Goal: Task Accomplishment & Management: Manage account settings

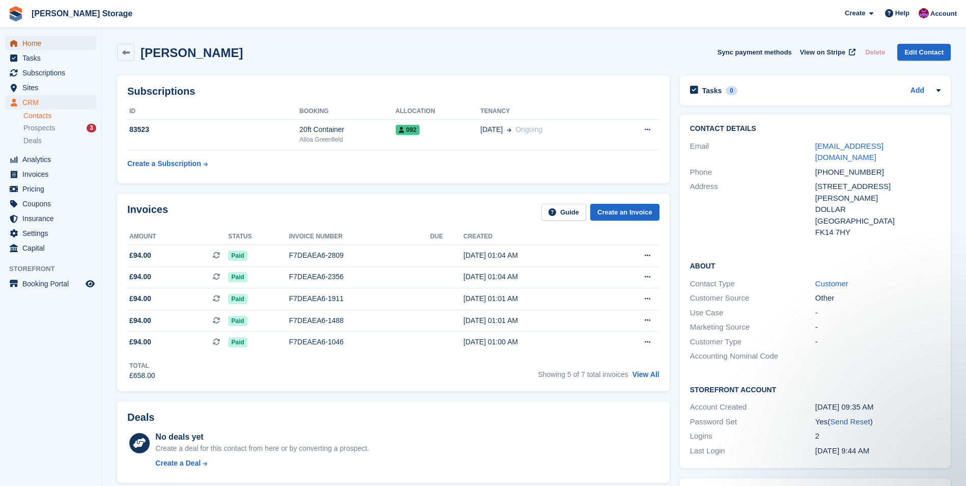
click at [40, 43] on span "Home" at bounding box center [52, 43] width 61 height 14
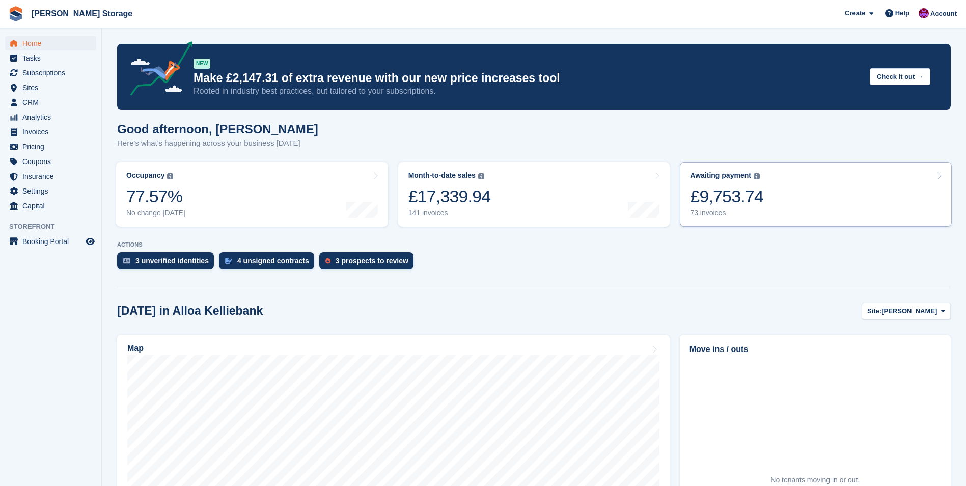
click at [802, 200] on link "Awaiting payment The total outstanding balance on all open invoices. £9,753.74 …" at bounding box center [816, 194] width 272 height 65
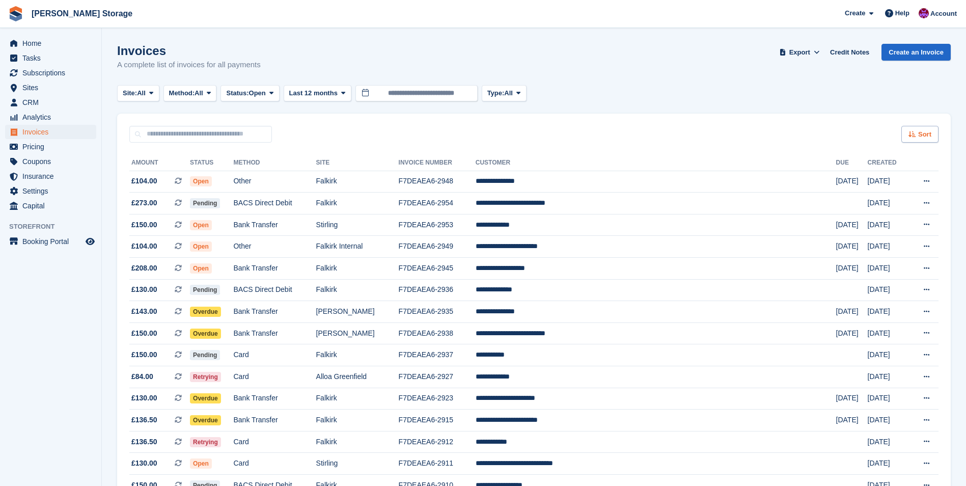
click at [917, 128] on div "Sort" at bounding box center [919, 134] width 37 height 17
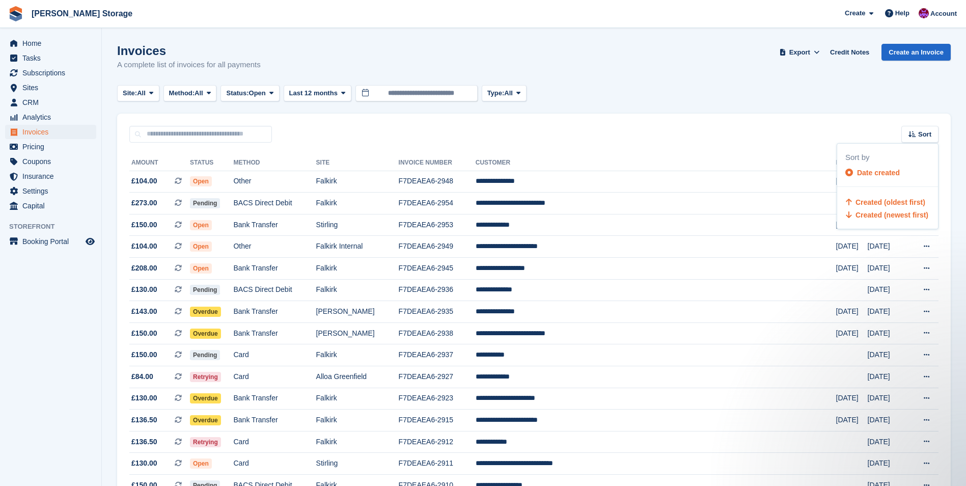
click at [902, 205] on span "Created (oldest first)" at bounding box center [890, 202] width 70 height 8
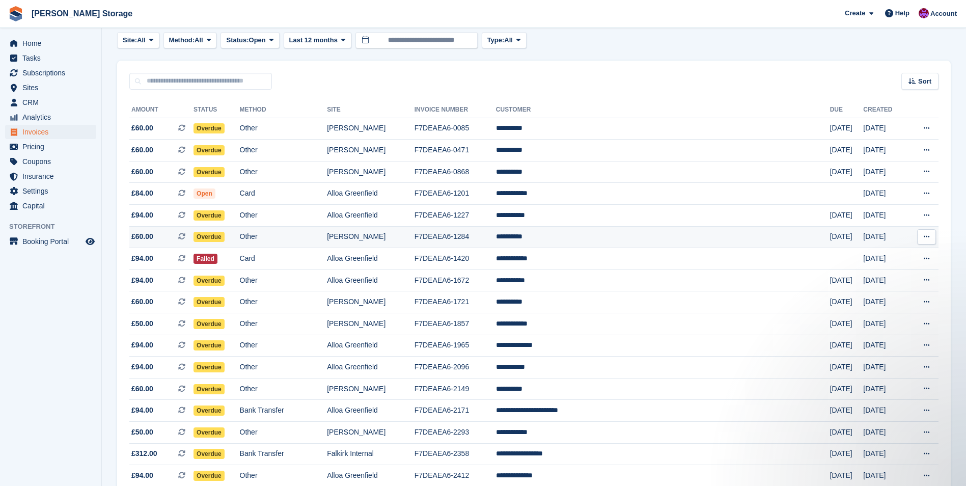
scroll to position [153, 0]
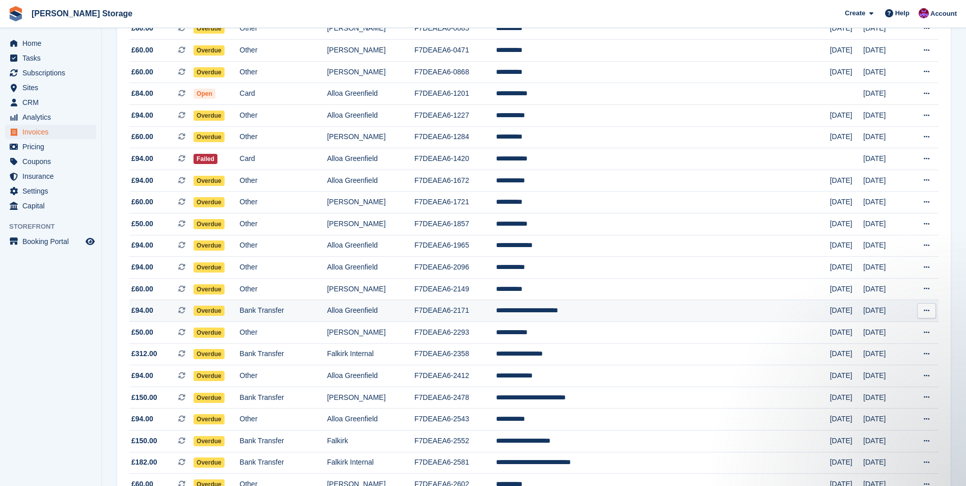
click at [610, 313] on td "**********" at bounding box center [663, 311] width 334 height 22
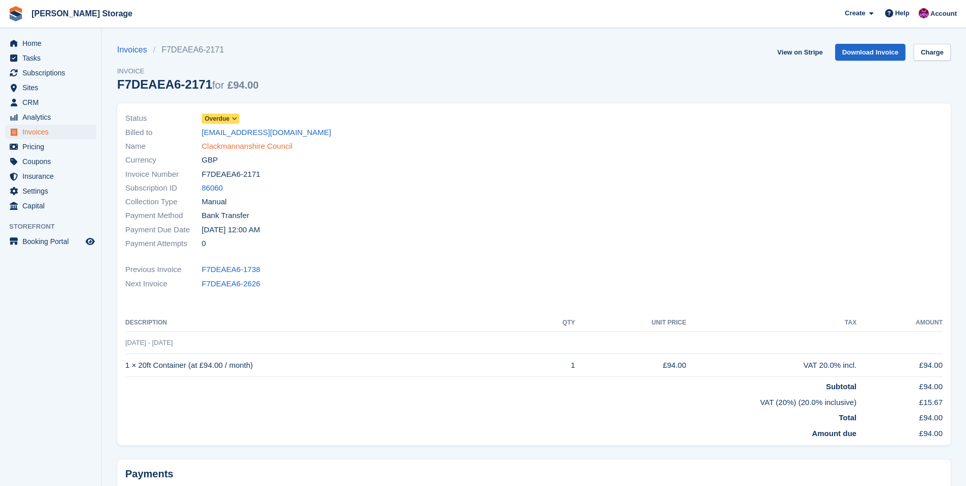
click at [245, 146] on link "Clackmannanshire Council" at bounding box center [247, 147] width 91 height 12
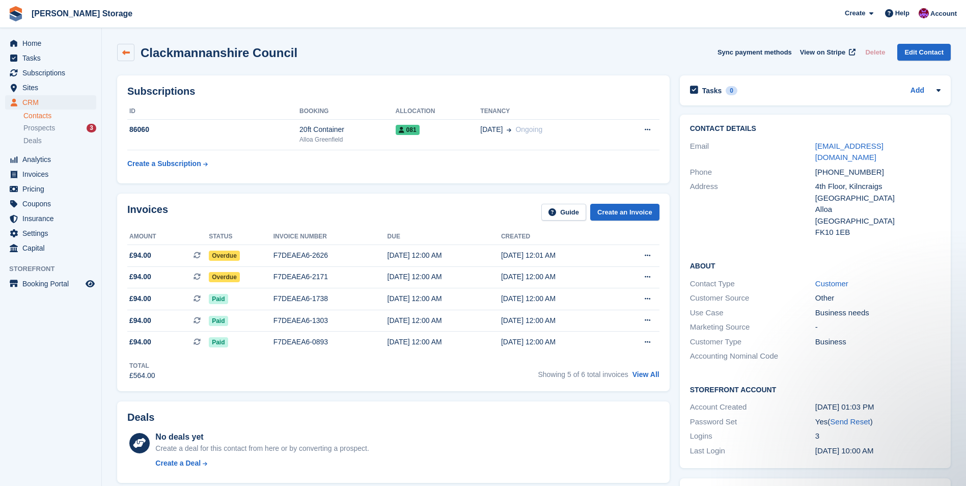
click at [127, 50] on icon at bounding box center [126, 53] width 8 height 8
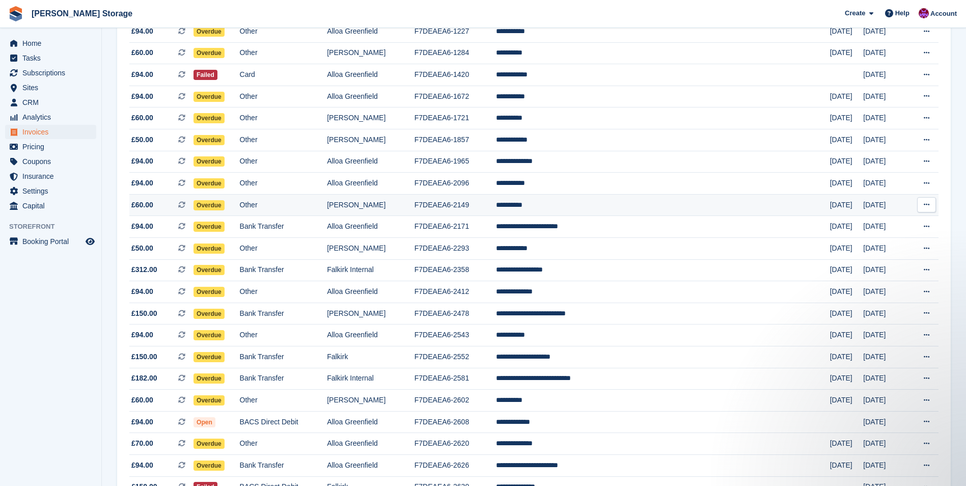
scroll to position [255, 0]
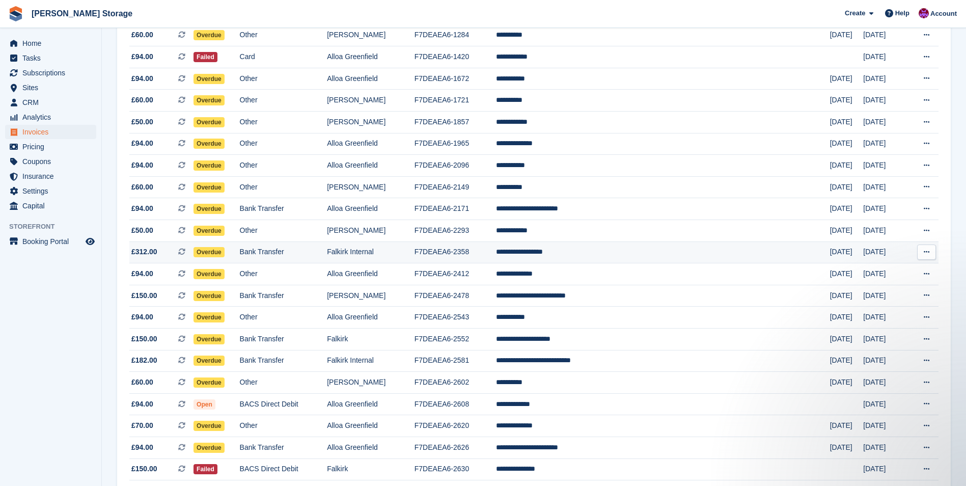
click at [624, 253] on td "**********" at bounding box center [663, 252] width 334 height 22
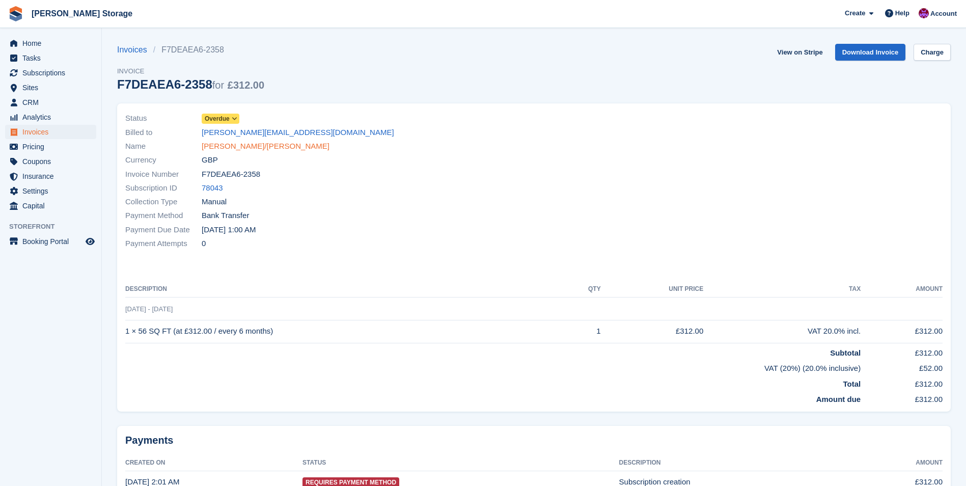
click at [242, 146] on link "[PERSON_NAME]/[PERSON_NAME]" at bounding box center [266, 147] width 128 height 12
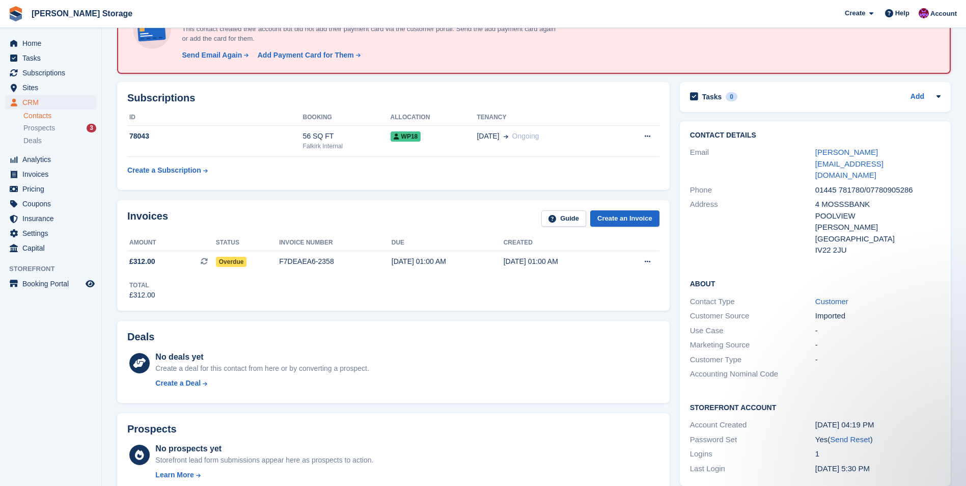
scroll to position [51, 0]
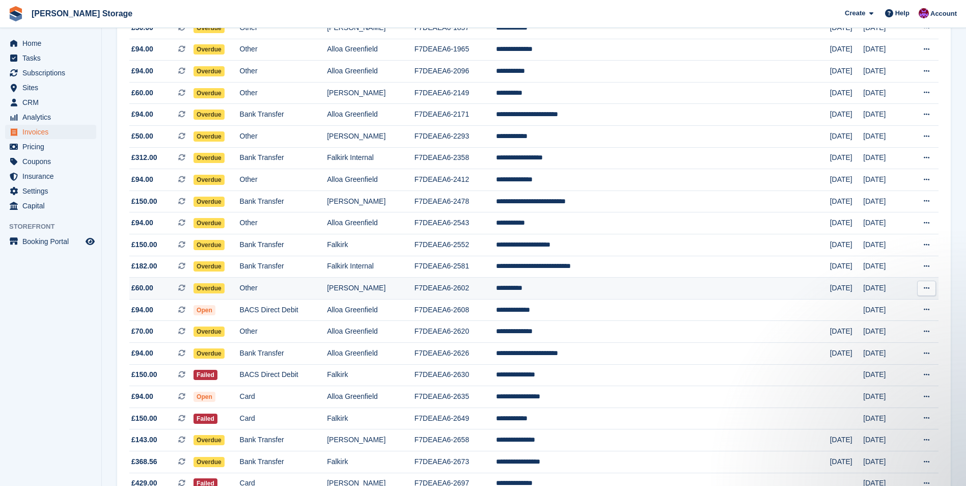
scroll to position [356, 0]
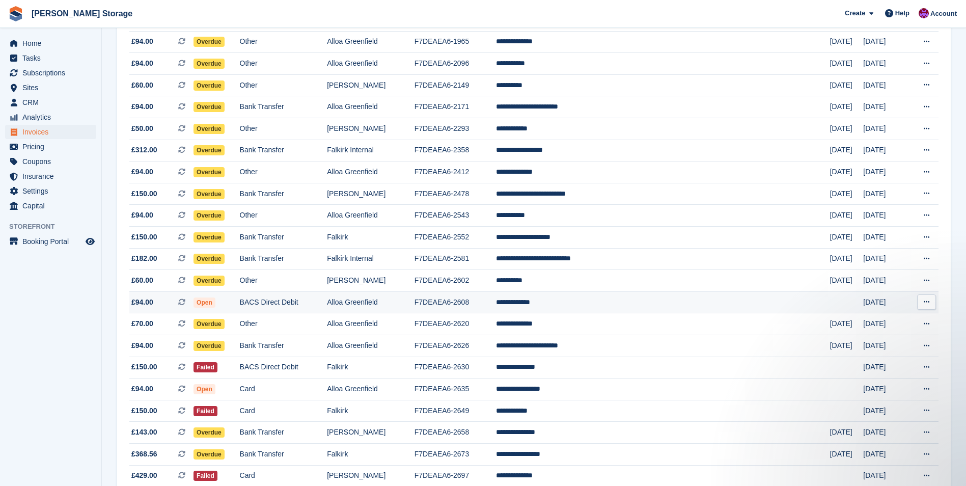
click at [496, 301] on td "F7DEAEA6-2608" at bounding box center [454, 302] width 81 height 22
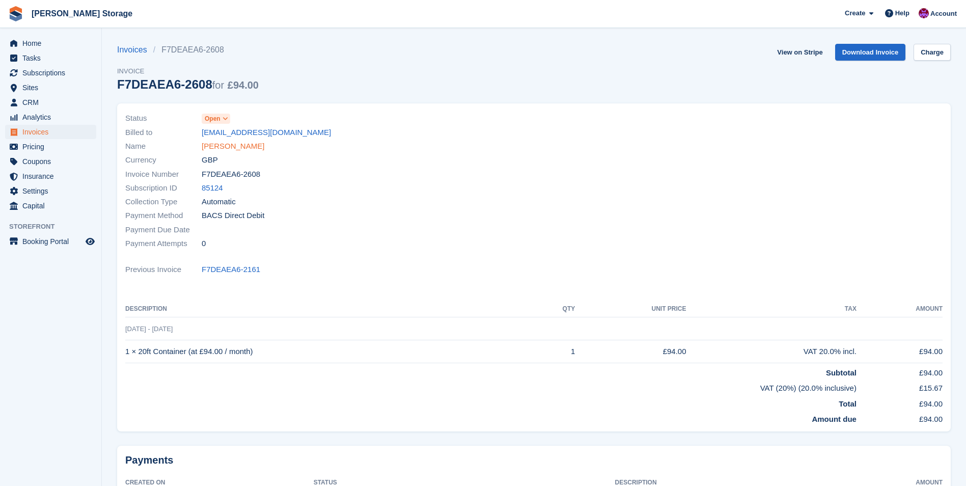
click at [219, 146] on link "[PERSON_NAME]" at bounding box center [233, 147] width 63 height 12
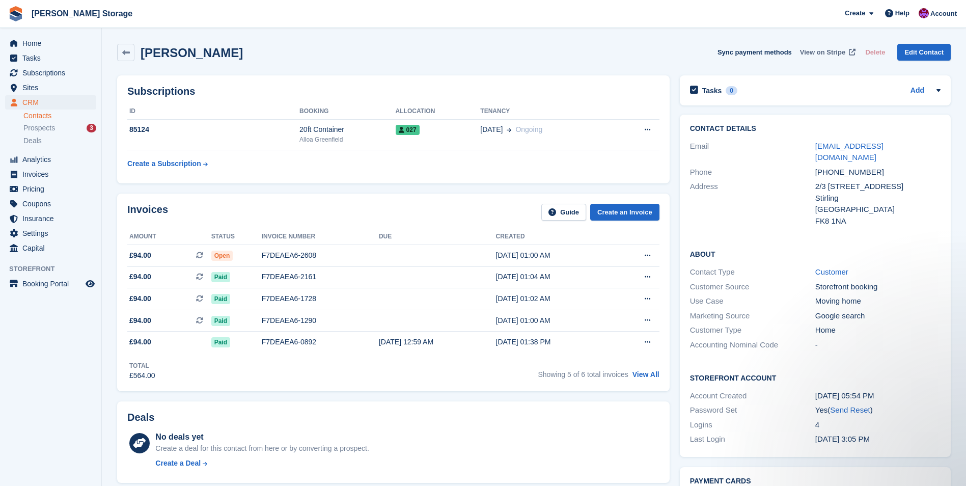
click at [814, 49] on span "View on Stripe" at bounding box center [822, 52] width 45 height 10
click at [440, 259] on td at bounding box center [437, 255] width 117 height 22
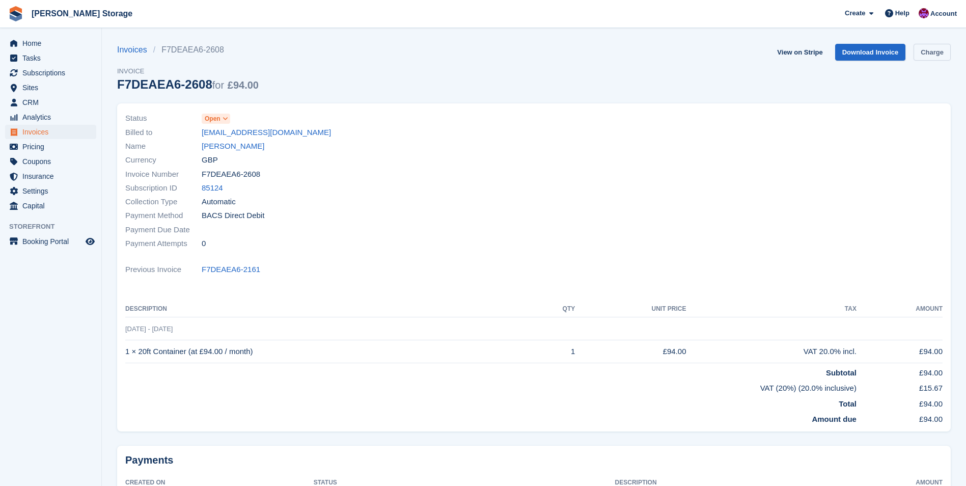
click at [930, 58] on link "Charge" at bounding box center [931, 52] width 37 height 17
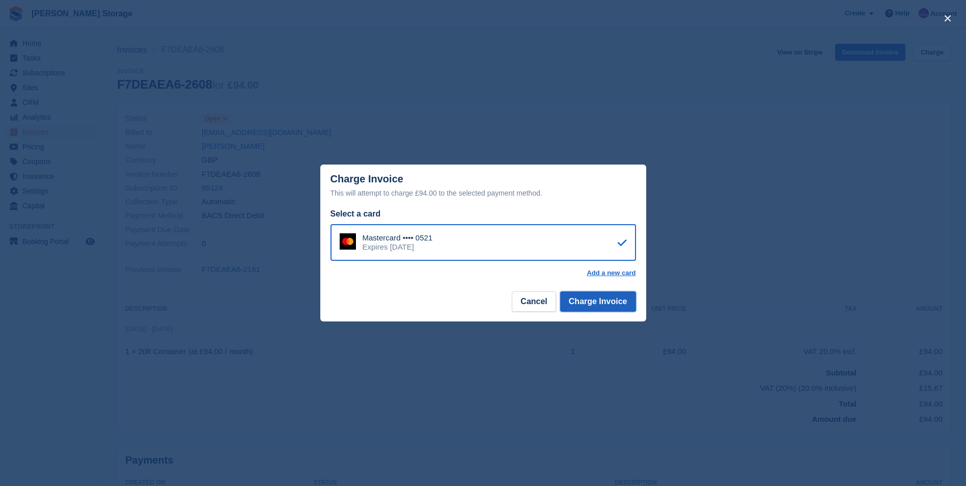
click at [613, 311] on button "Charge Invoice" at bounding box center [598, 301] width 76 height 20
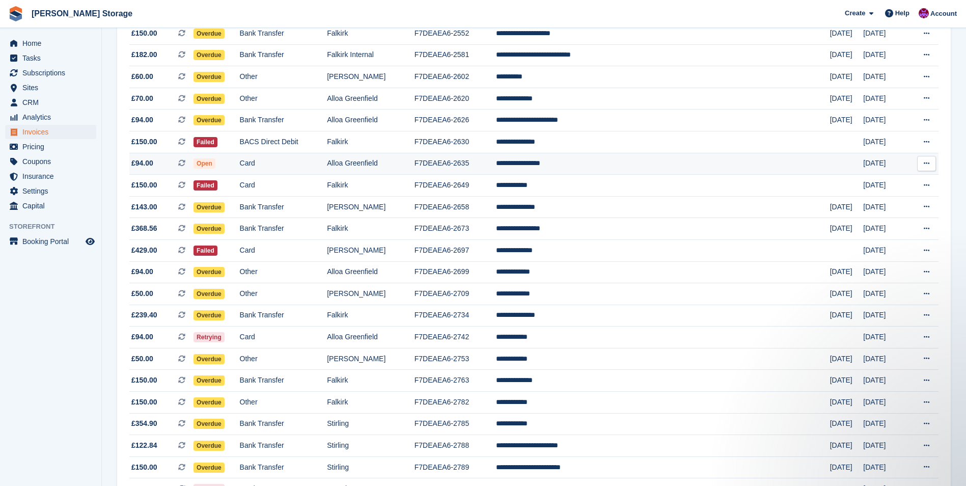
click at [626, 166] on td "**********" at bounding box center [663, 164] width 334 height 22
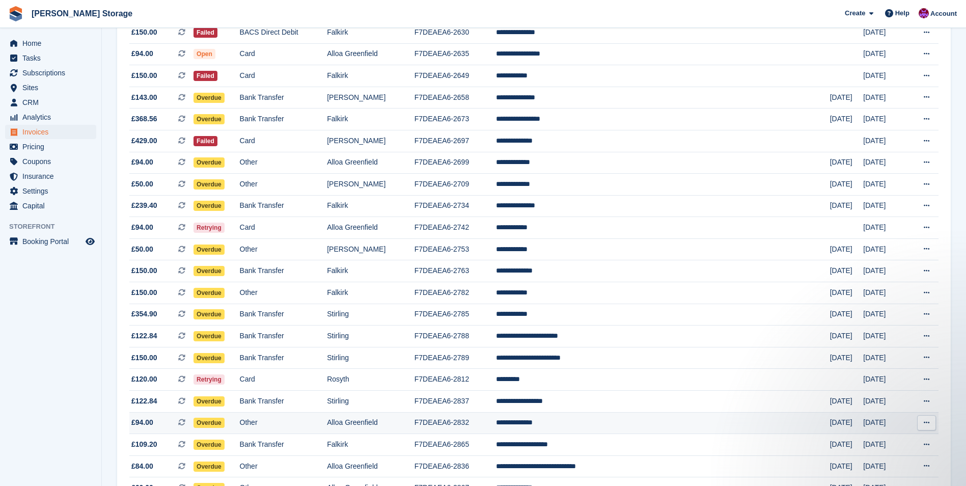
scroll to position [667, 0]
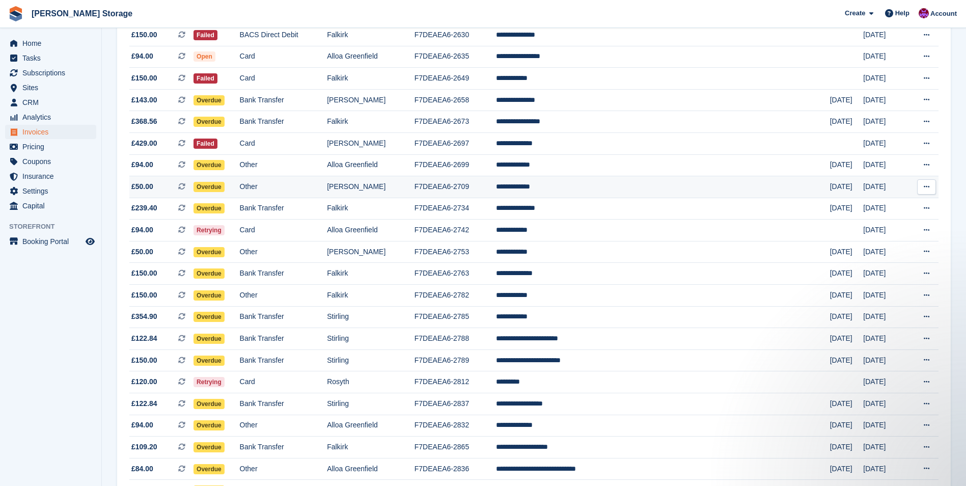
click at [588, 189] on td "**********" at bounding box center [663, 187] width 334 height 22
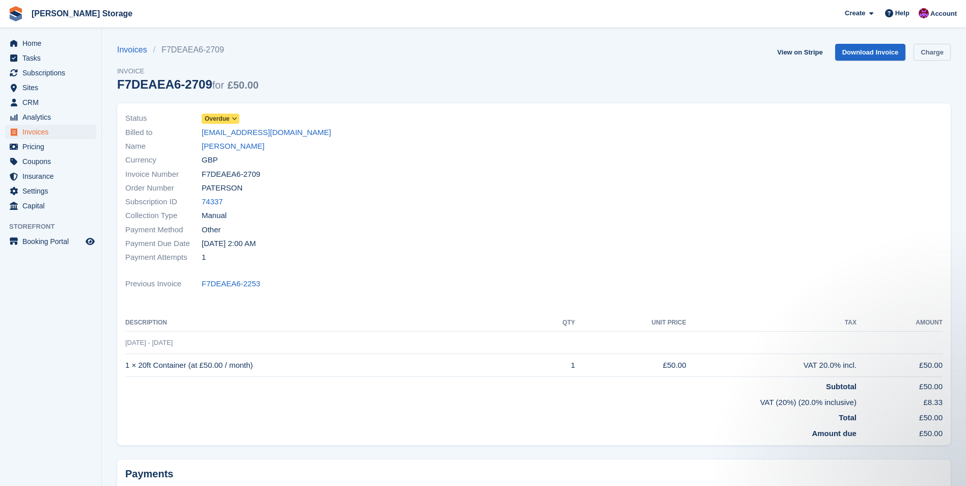
click at [929, 58] on link "Charge" at bounding box center [931, 52] width 37 height 17
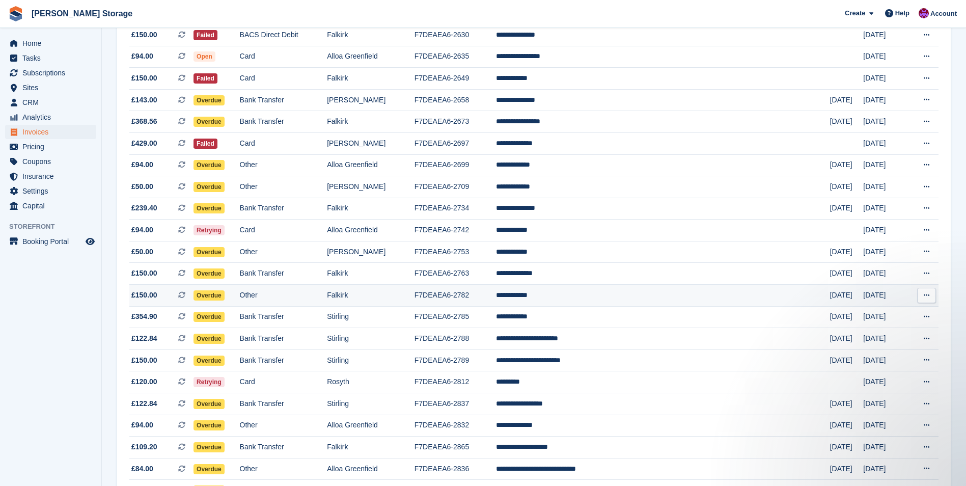
click at [597, 292] on td "**********" at bounding box center [663, 296] width 334 height 22
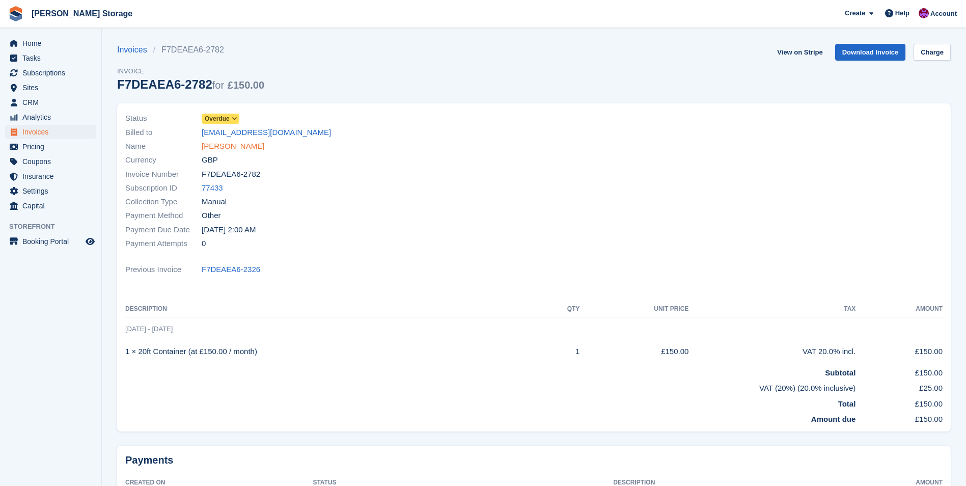
click at [228, 144] on link "PAUL SCOBBIE" at bounding box center [233, 147] width 63 height 12
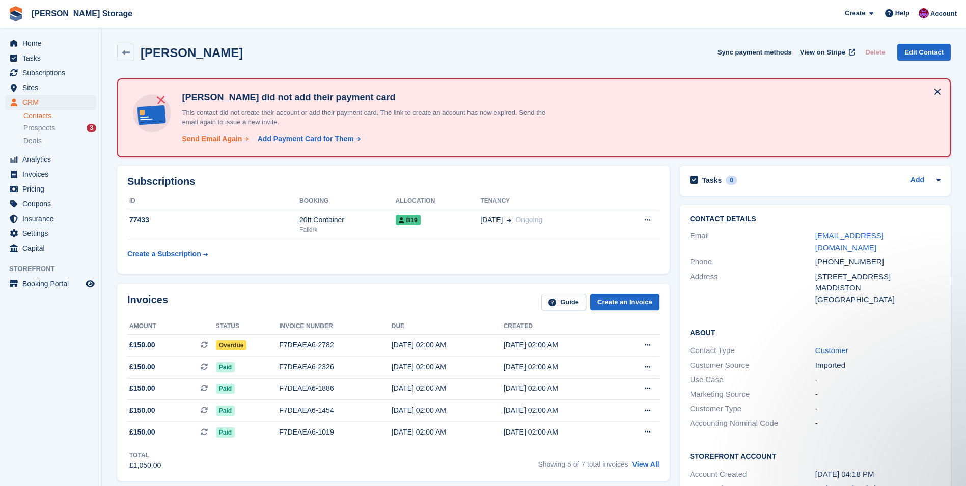
click at [191, 141] on div "Send Email Again" at bounding box center [212, 138] width 60 height 11
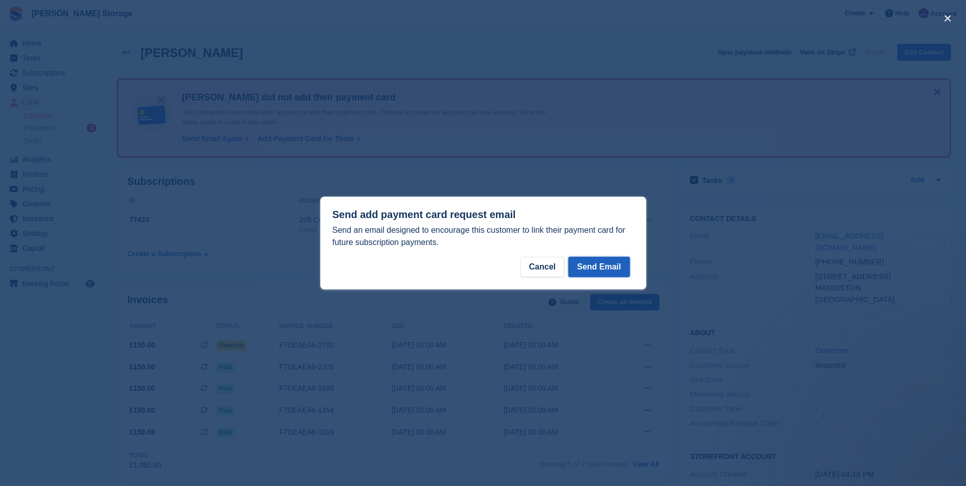
click at [604, 268] on button "Send Email" at bounding box center [598, 267] width 61 height 20
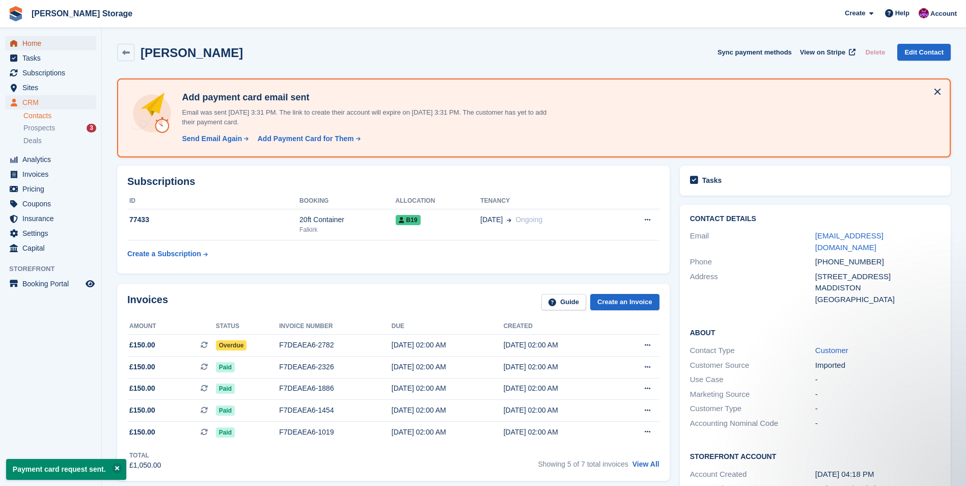
click at [26, 44] on span "Home" at bounding box center [52, 43] width 61 height 14
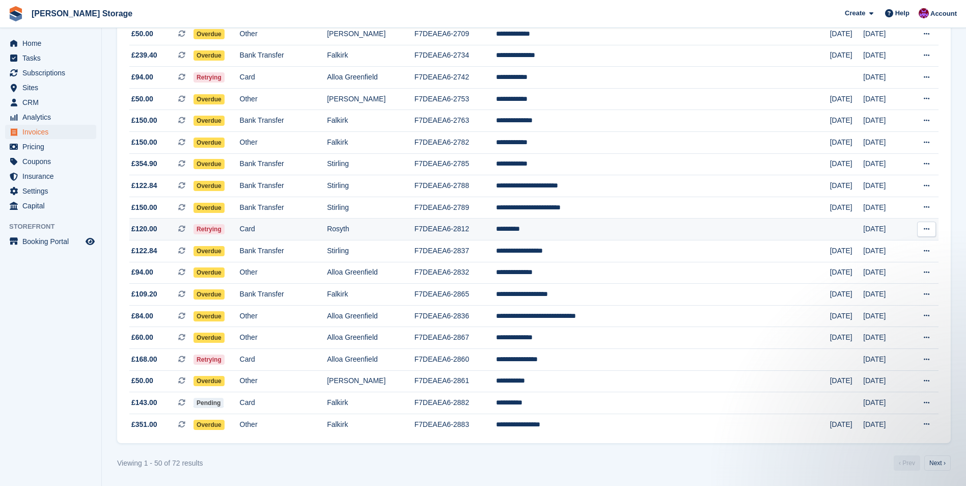
click at [592, 230] on td "*********" at bounding box center [663, 229] width 334 height 22
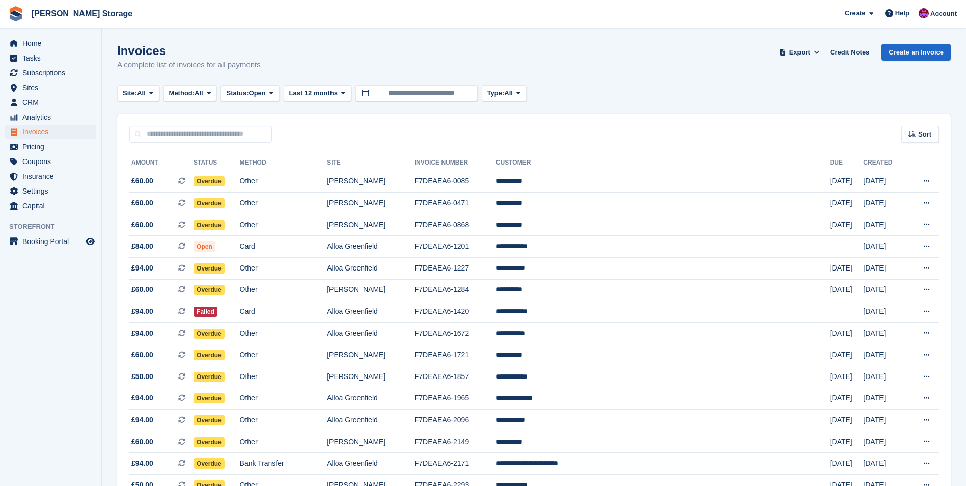
scroll to position [820, 0]
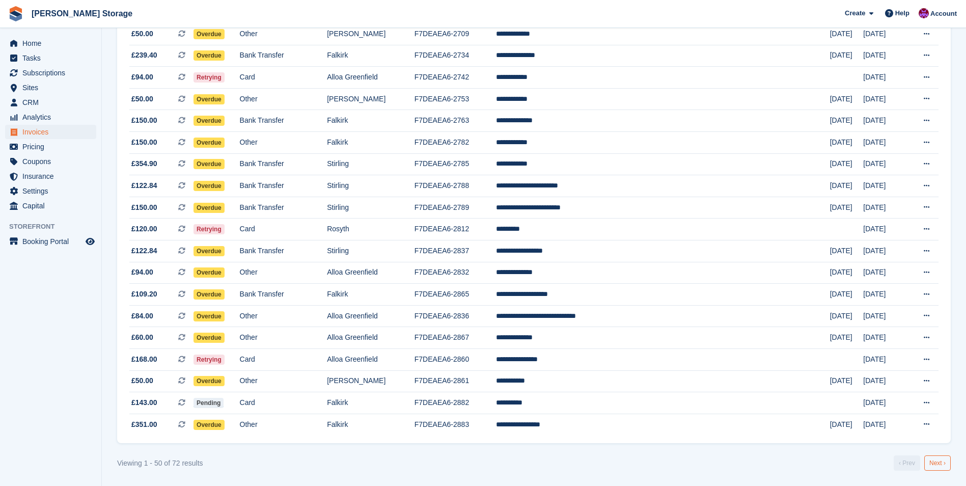
click at [938, 458] on link "Next ›" at bounding box center [937, 462] width 26 height 15
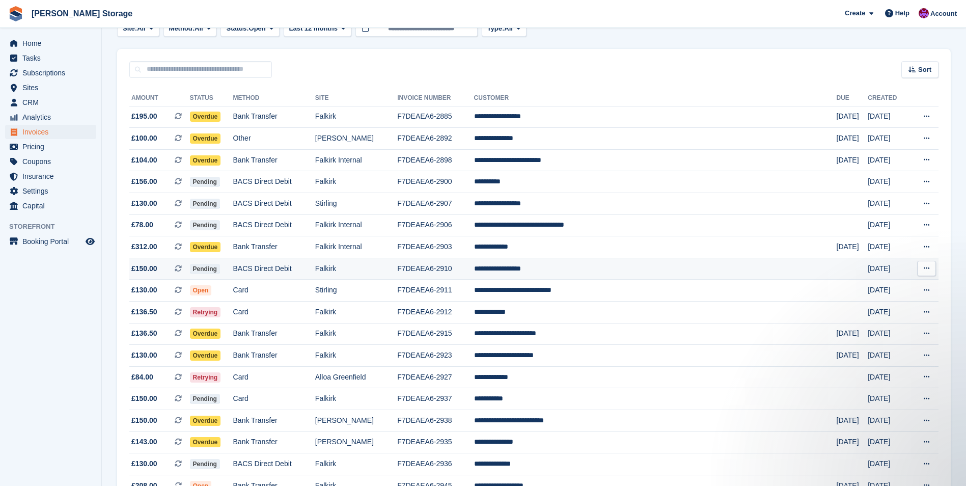
scroll to position [102, 0]
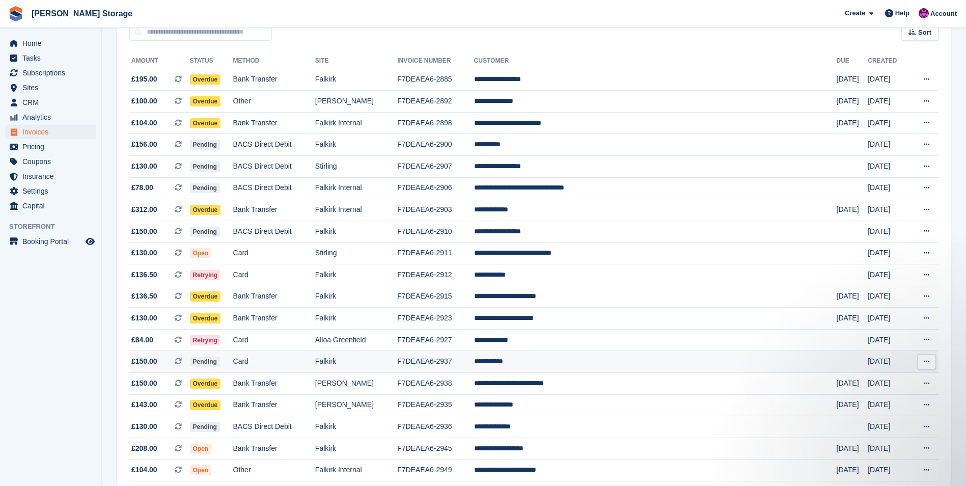
click at [600, 359] on td "**********" at bounding box center [655, 362] width 363 height 22
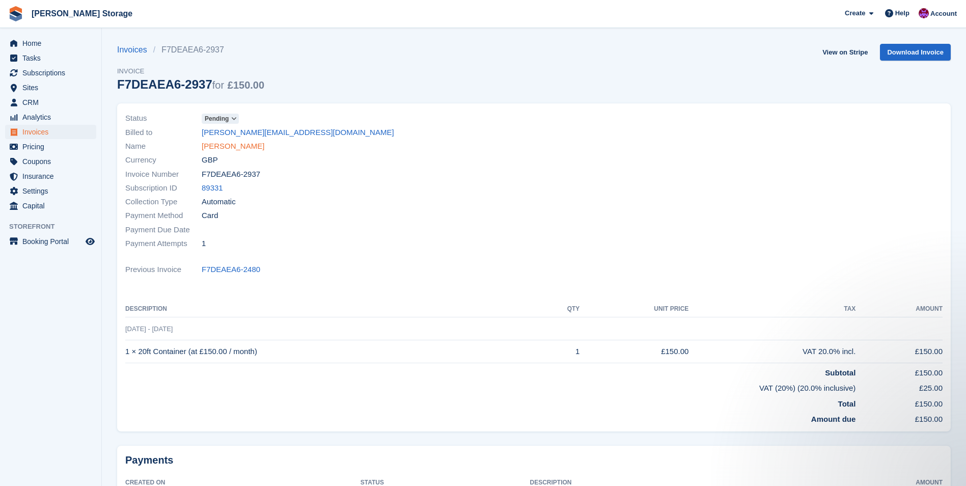
click at [213, 142] on link "[PERSON_NAME]" at bounding box center [233, 147] width 63 height 12
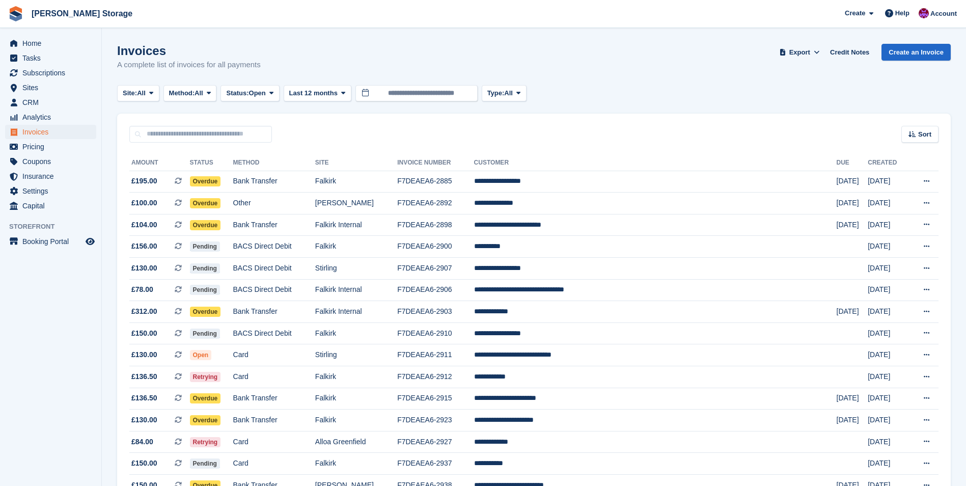
scroll to position [102, 0]
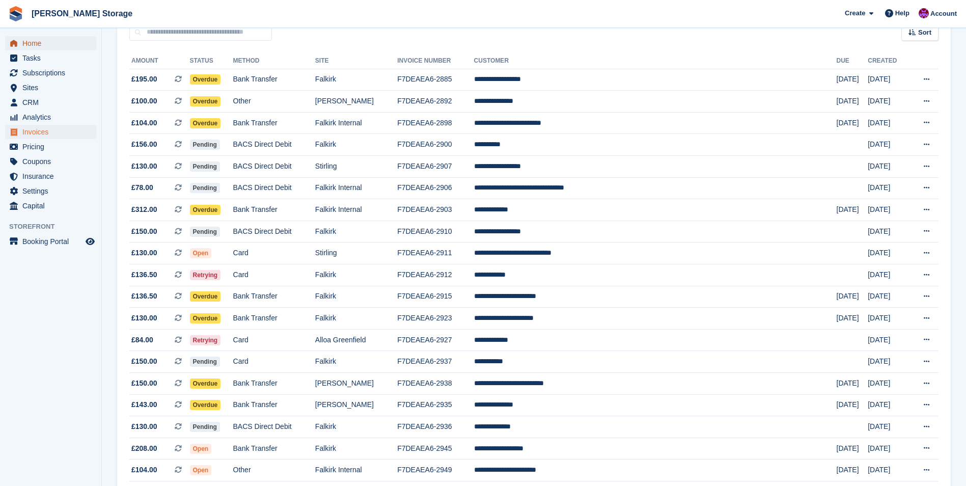
click at [43, 44] on span "Home" at bounding box center [52, 43] width 61 height 14
